Goal: Communication & Community: Share content

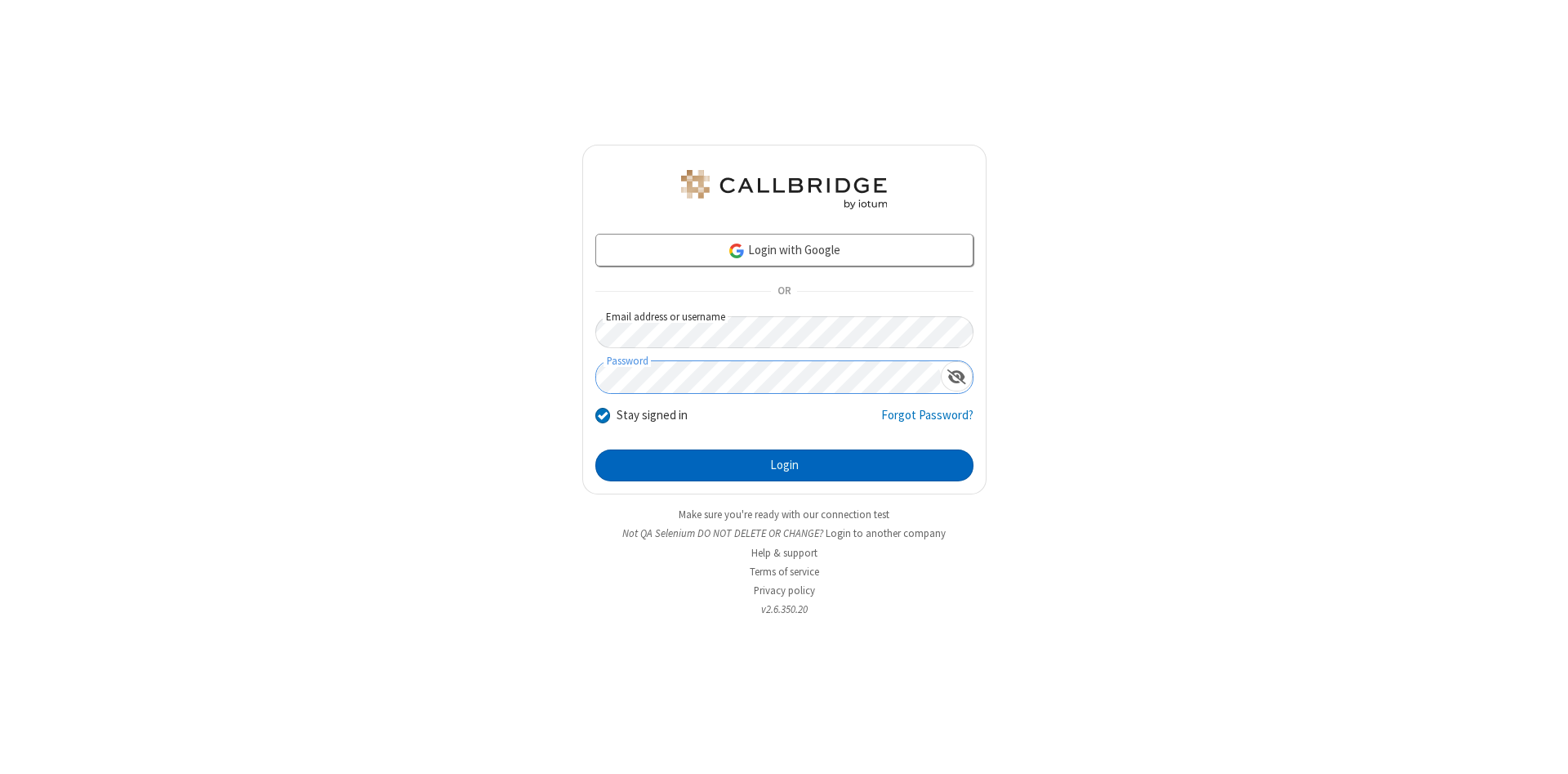
click at [784, 466] on button "Login" at bounding box center [784, 466] width 378 height 33
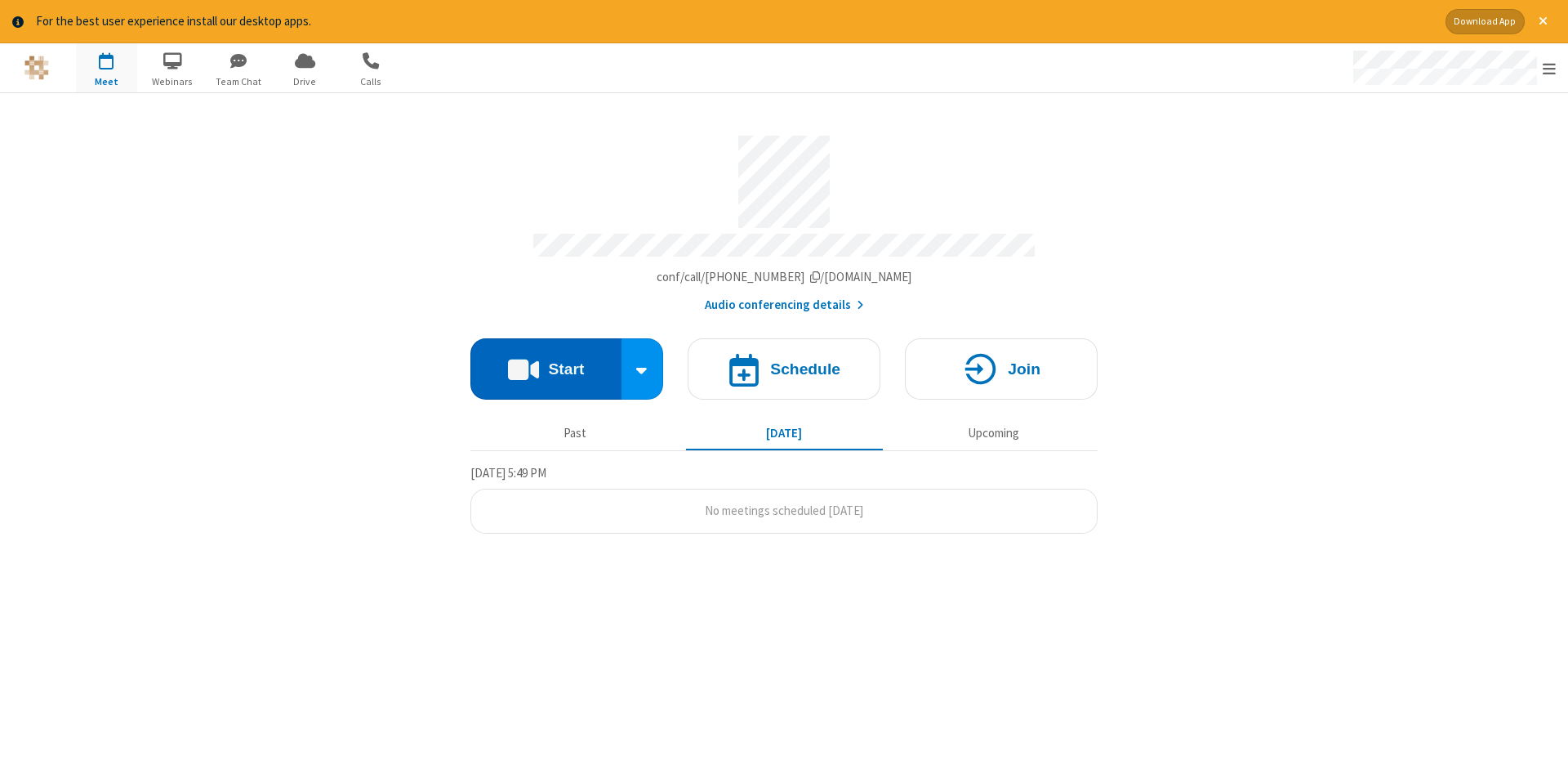
click at [546, 362] on button "Start" at bounding box center [546, 368] width 151 height 61
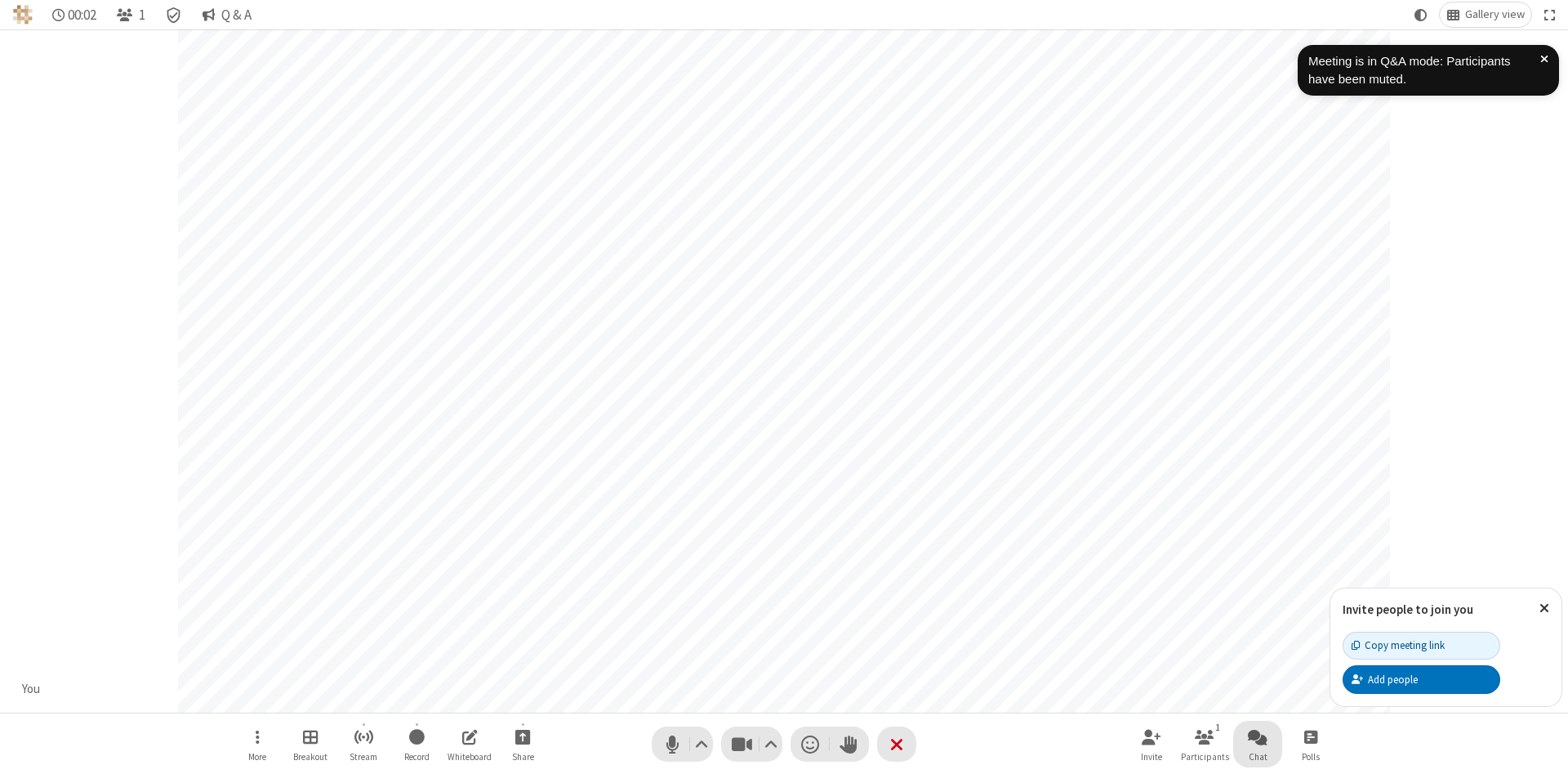
click at [1257, 736] on span "Open chat" at bounding box center [1257, 737] width 20 height 20
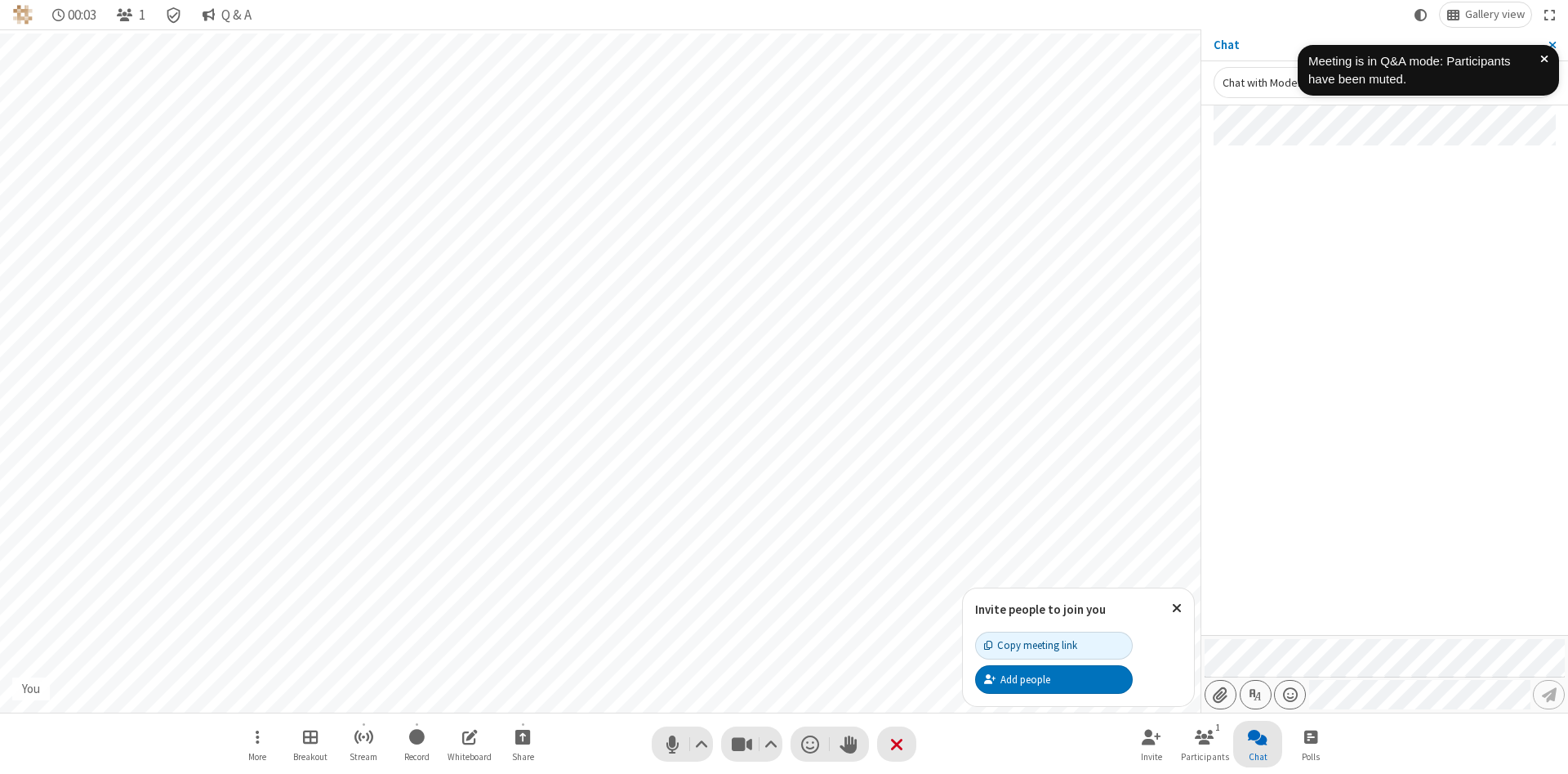
type input "C:\fakepath\doc_test.docx"
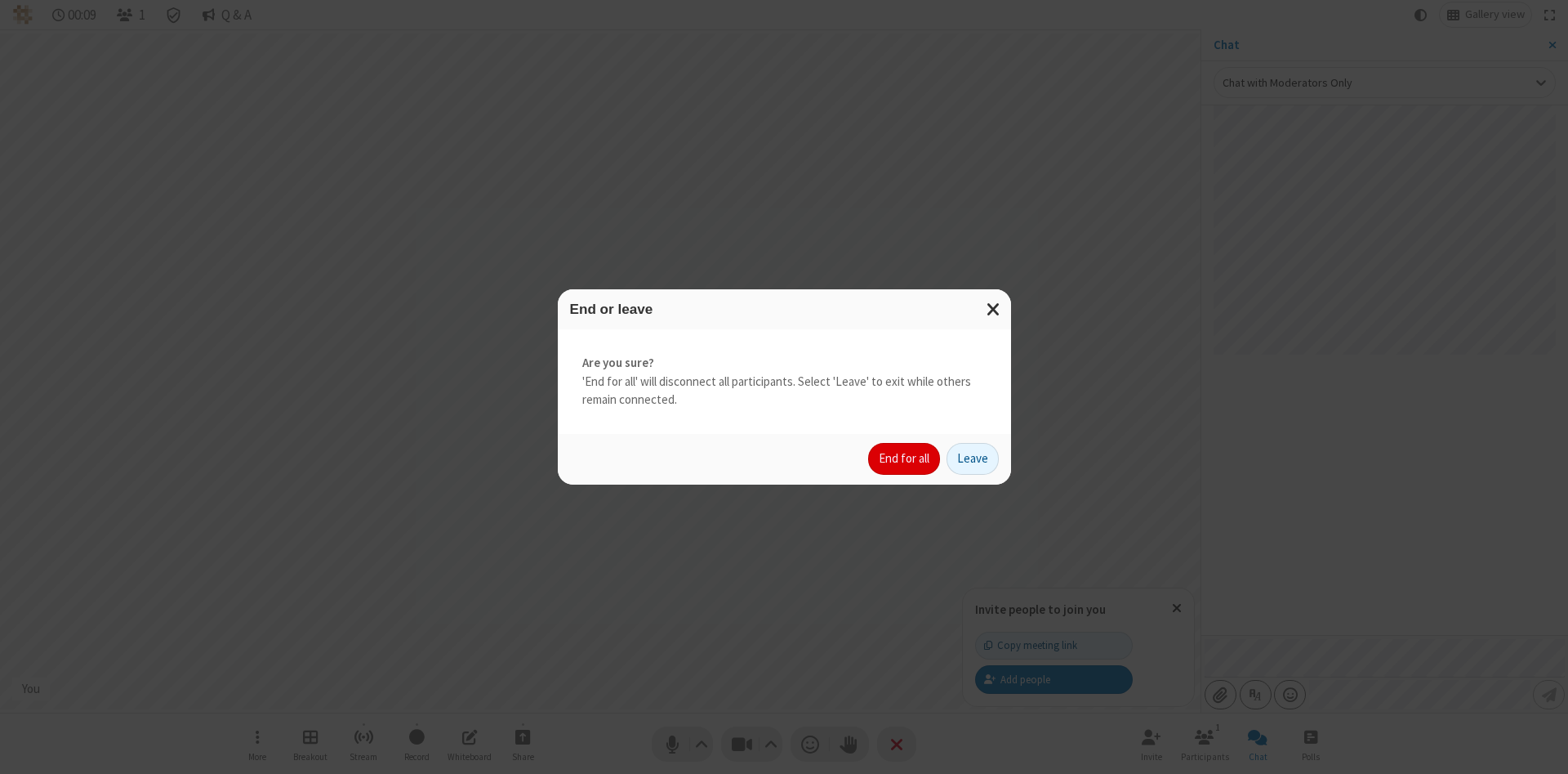
click at [904, 459] on button "End for all" at bounding box center [903, 459] width 72 height 33
